Goal: Task Accomplishment & Management: Manage account settings

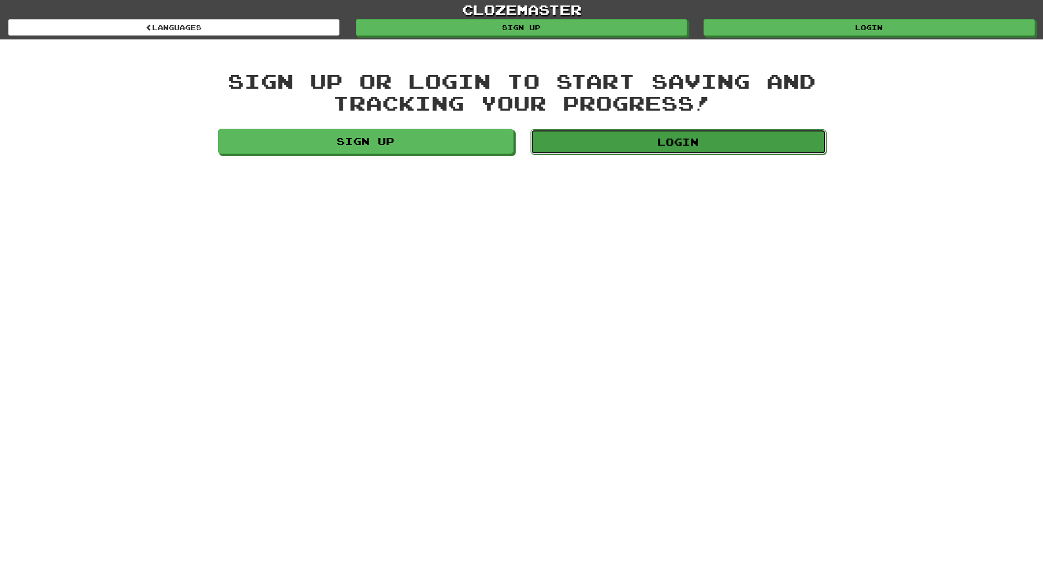
click at [686, 139] on link "Login" at bounding box center [679, 141] width 296 height 25
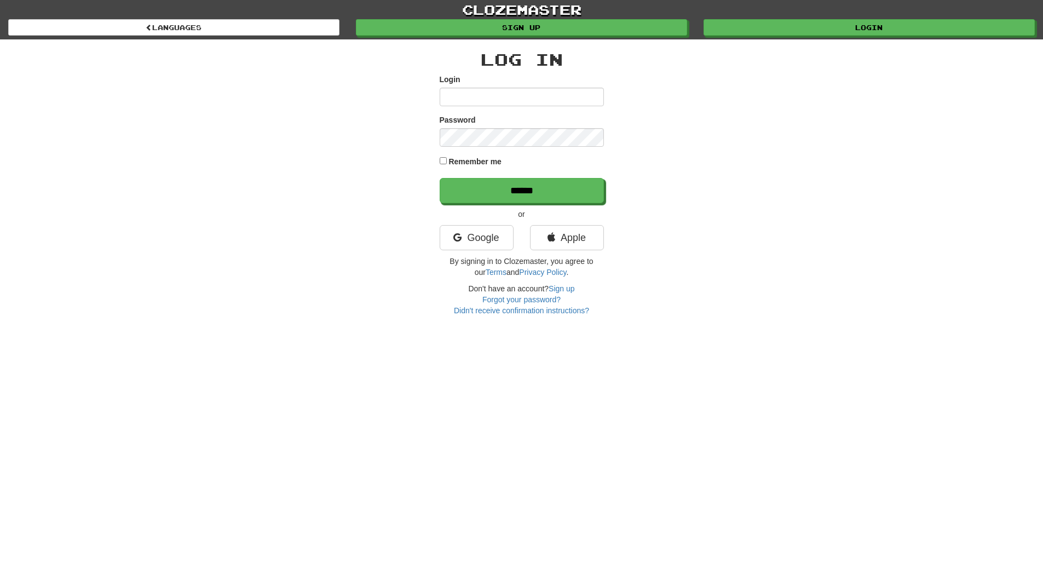
type input "******"
click at [437, 152] on div "Log In Login ****** Password Remember me ****** or Google Apple By signing in t…" at bounding box center [522, 177] width 641 height 277
click at [501, 194] on input "******" at bounding box center [522, 191] width 164 height 25
